Goal: Task Accomplishment & Management: Manage account settings

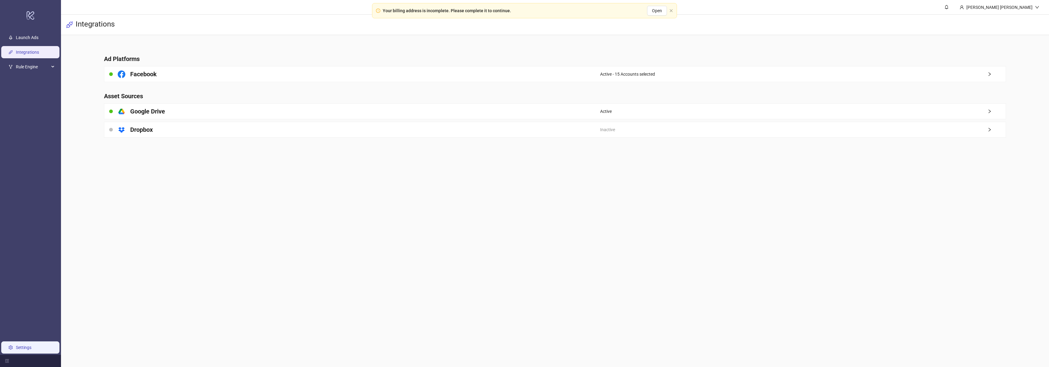
click at [29, 350] on link "Settings" at bounding box center [24, 347] width 16 height 5
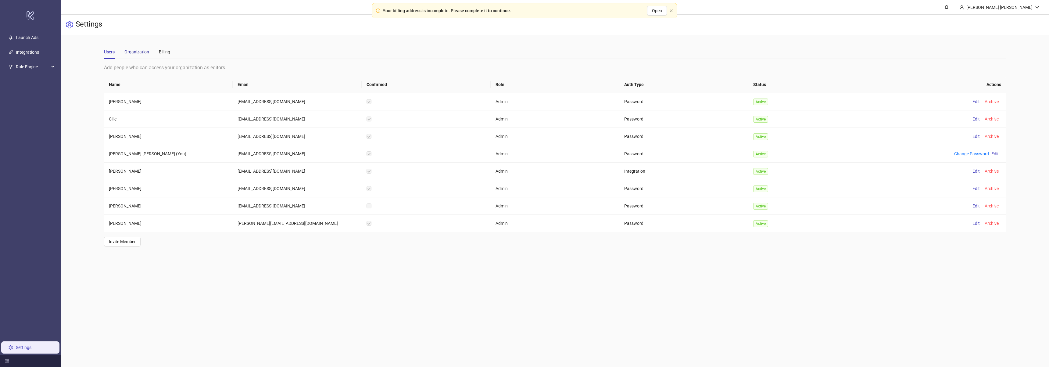
click at [135, 51] on div "Organization" at bounding box center [136, 51] width 25 height 7
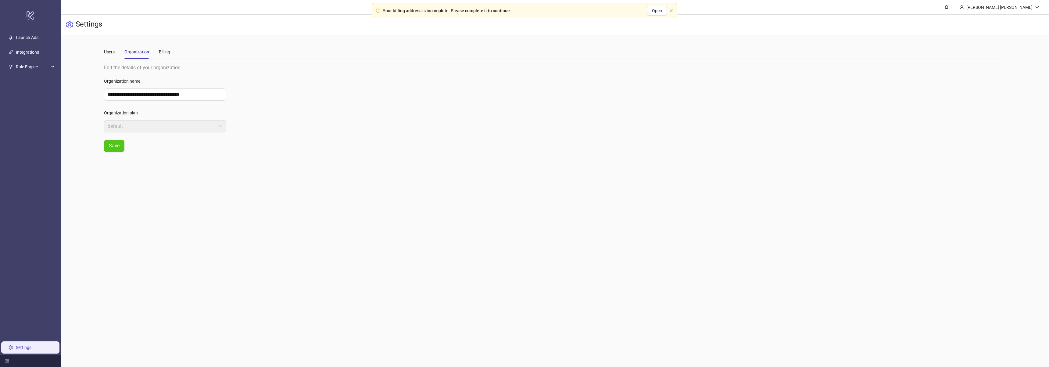
click at [174, 52] on div "Users Organization Billing" at bounding box center [555, 52] width 902 height 14
click at [162, 52] on div "Billing" at bounding box center [164, 51] width 11 height 7
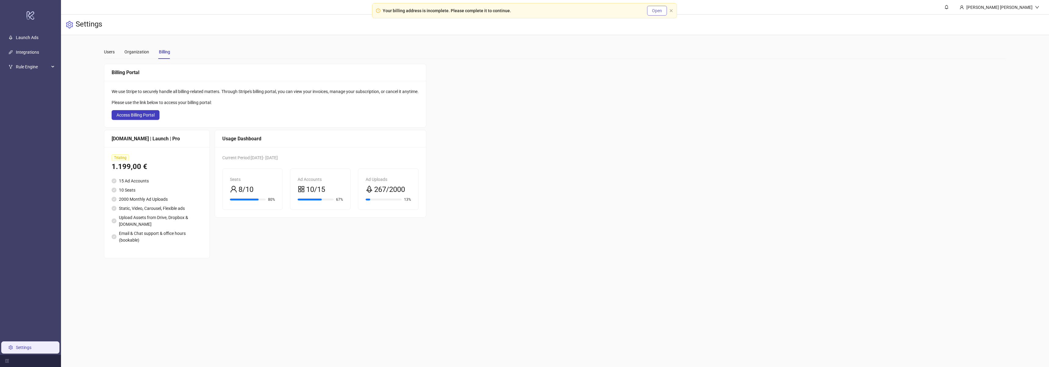
drag, startPoint x: 671, startPoint y: 10, endPoint x: 663, endPoint y: 12, distance: 7.6
click at [671, 9] on icon "close" at bounding box center [671, 11] width 4 height 4
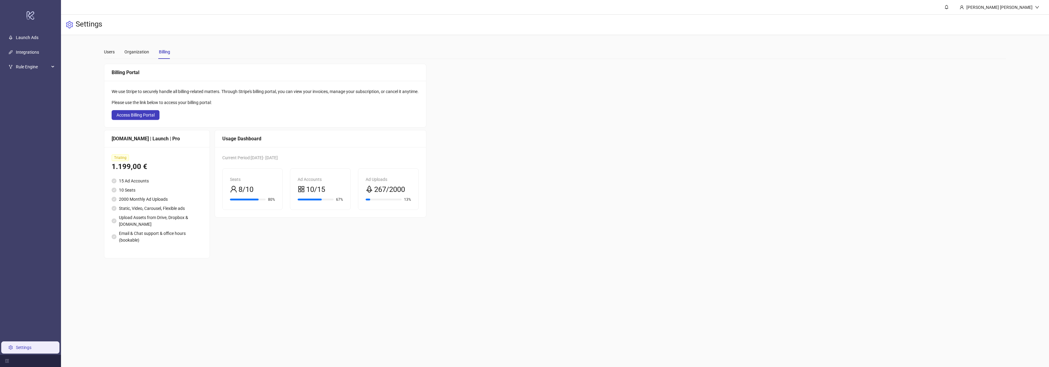
click at [102, 50] on main "**********" at bounding box center [555, 151] width 912 height 233
click at [105, 52] on div "Users" at bounding box center [109, 51] width 11 height 7
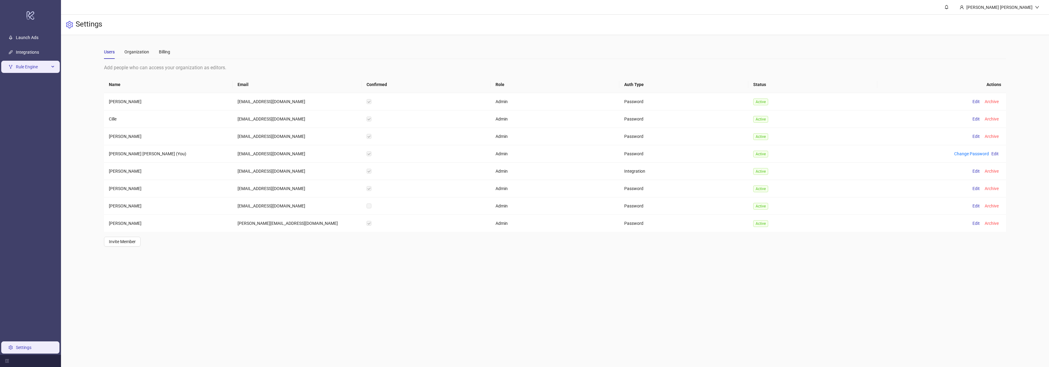
click at [23, 67] on span "Rule Engine" at bounding box center [33, 67] width 34 height 12
drag, startPoint x: 20, startPoint y: 78, endPoint x: 72, endPoint y: 83, distance: 52.4
click at [20, 79] on link "Rules" at bounding box center [21, 81] width 10 height 5
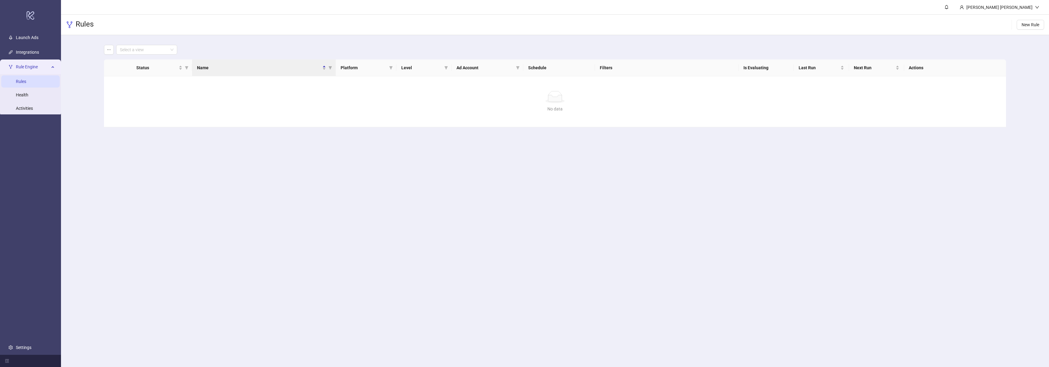
click at [50, 66] on div "Rule Engine" at bounding box center [30, 67] width 59 height 12
click at [51, 68] on div "Rule Engine" at bounding box center [30, 67] width 59 height 12
click at [27, 95] on link "Health" at bounding box center [22, 94] width 12 height 5
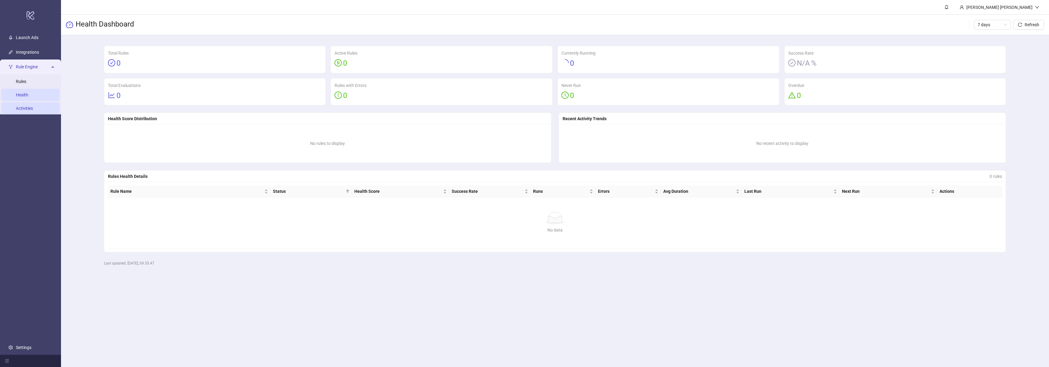
click at [31, 106] on link "Activities" at bounding box center [24, 108] width 17 height 5
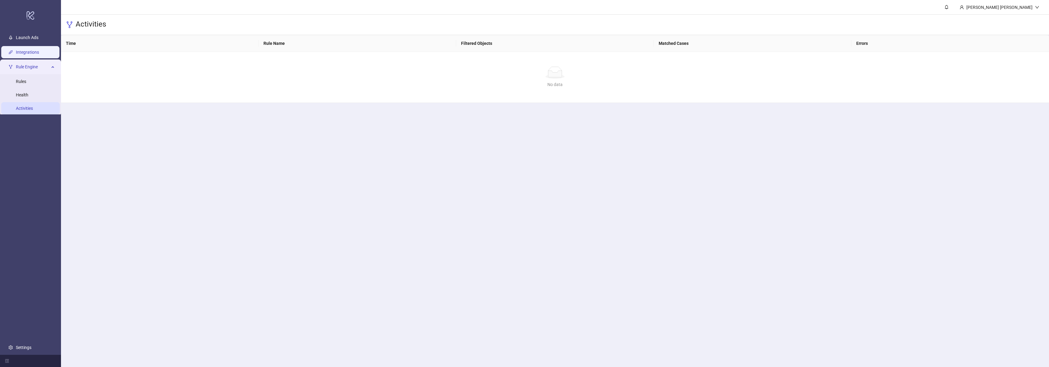
click at [39, 55] on link "Integrations" at bounding box center [27, 52] width 23 height 5
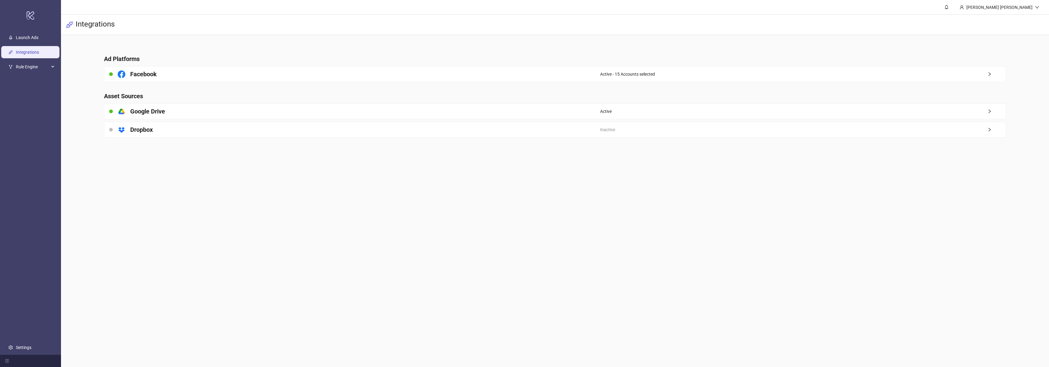
click at [202, 65] on main "Ad Platforms Facebook Active - 15 Accounts selected Asset Sources platform/goog…" at bounding box center [555, 92] width 912 height 115
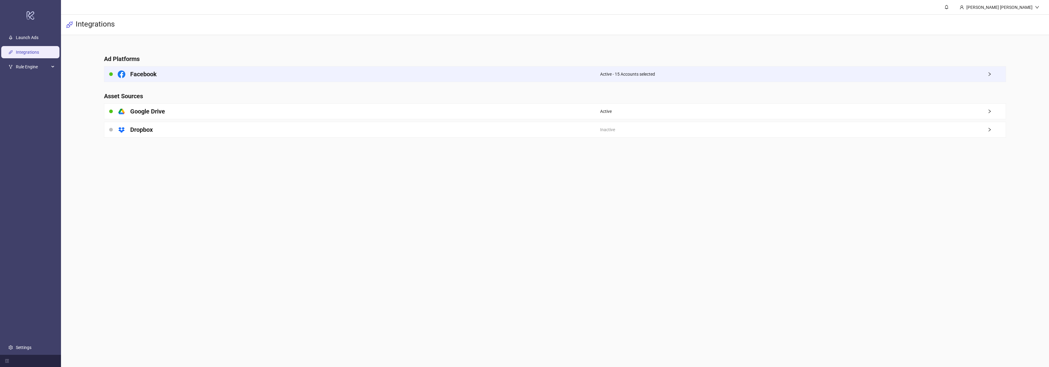
click at [154, 72] on h4 "Facebook" at bounding box center [143, 74] width 27 height 9
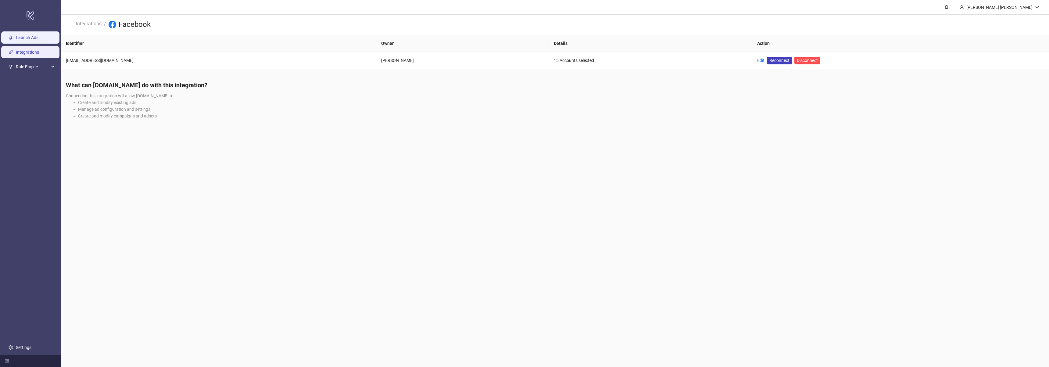
click at [26, 40] on link "Launch Ads" at bounding box center [27, 37] width 23 height 5
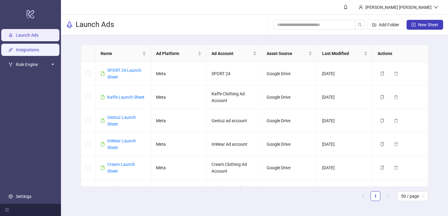
click at [32, 47] on link "Integrations" at bounding box center [27, 49] width 23 height 5
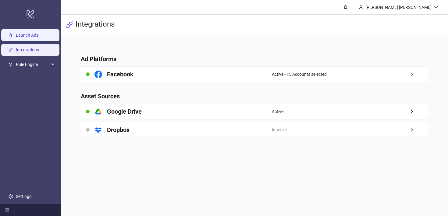
click at [37, 37] on link "Launch Ads" at bounding box center [27, 35] width 23 height 5
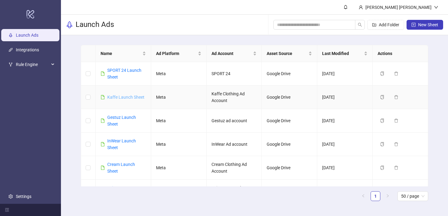
click at [128, 96] on link "Kaffe Launch Sheet" at bounding box center [125, 97] width 37 height 5
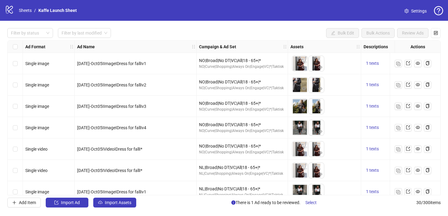
click at [9, 9] on icon "logo/logo-mobile" at bounding box center [9, 9] width 9 height 9
click at [28, 12] on link "Sheets" at bounding box center [25, 10] width 15 height 7
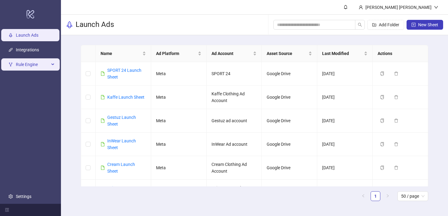
click at [26, 66] on span "Rule Engine" at bounding box center [33, 64] width 34 height 12
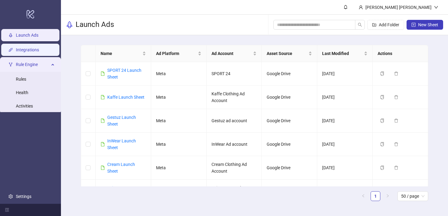
click at [39, 50] on link "Integrations" at bounding box center [27, 49] width 23 height 5
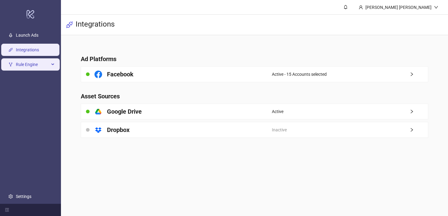
click at [50, 65] on div "Rule Engine" at bounding box center [30, 64] width 59 height 12
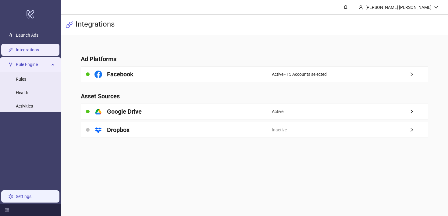
click at [24, 194] on link "Settings" at bounding box center [24, 196] width 16 height 5
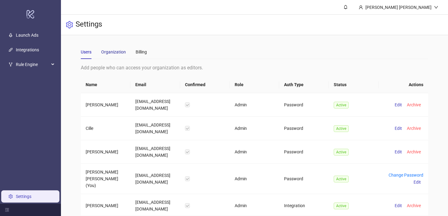
click at [113, 52] on div "Organization" at bounding box center [113, 51] width 25 height 7
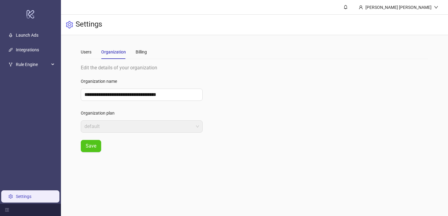
click at [152, 48] on div "Users Organization Billing" at bounding box center [255, 52] width 348 height 14
click at [143, 51] on div "Billing" at bounding box center [141, 51] width 11 height 7
